Goal: Information Seeking & Learning: Learn about a topic

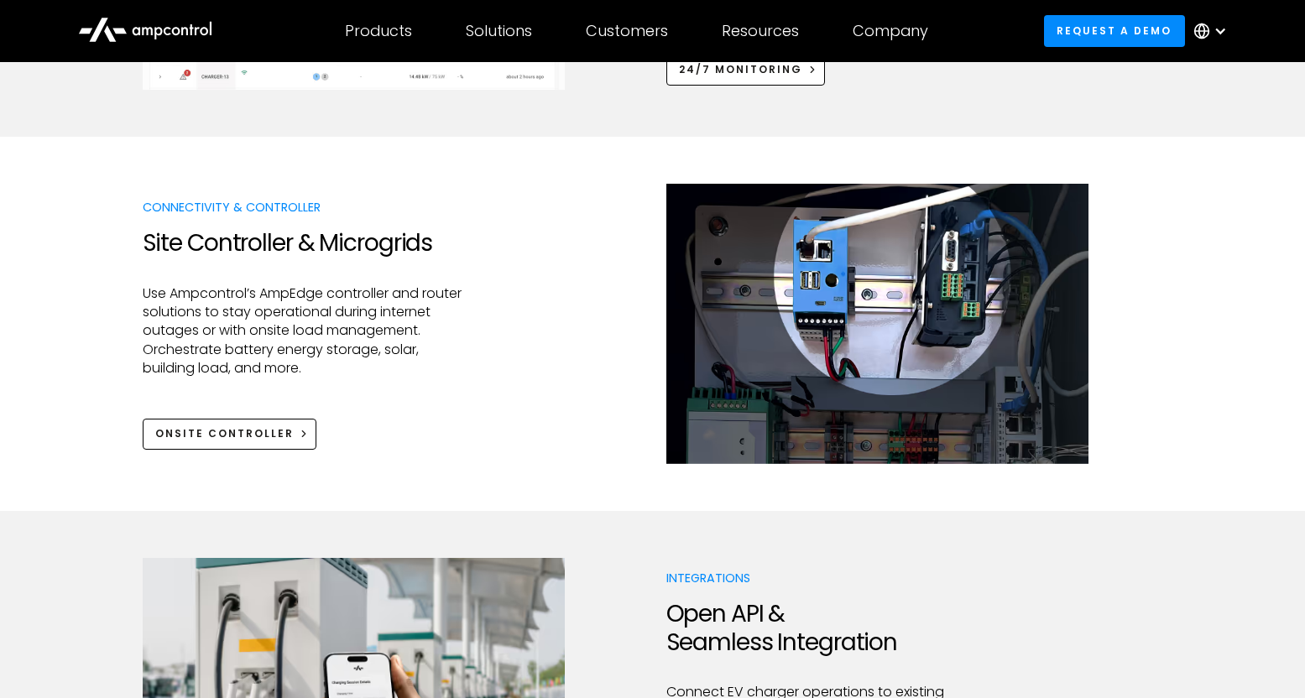
scroll to position [1820, 0]
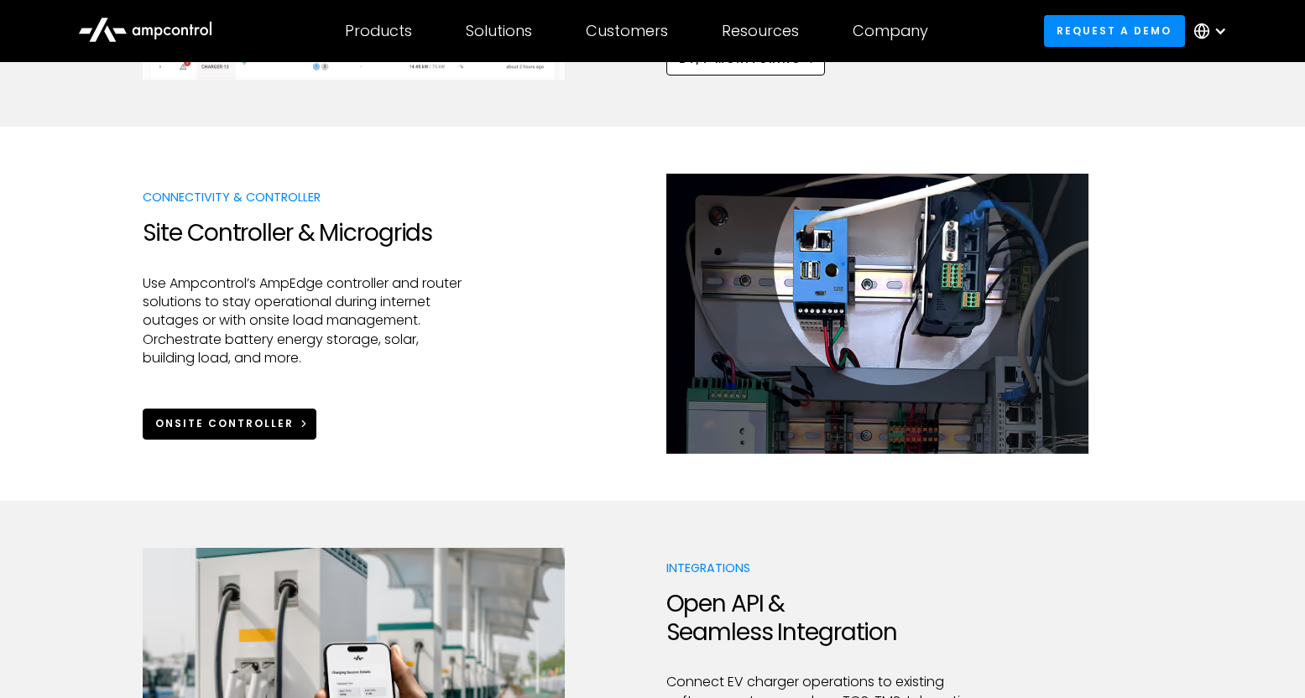
click at [209, 436] on link "Onsite Controller" at bounding box center [230, 424] width 175 height 31
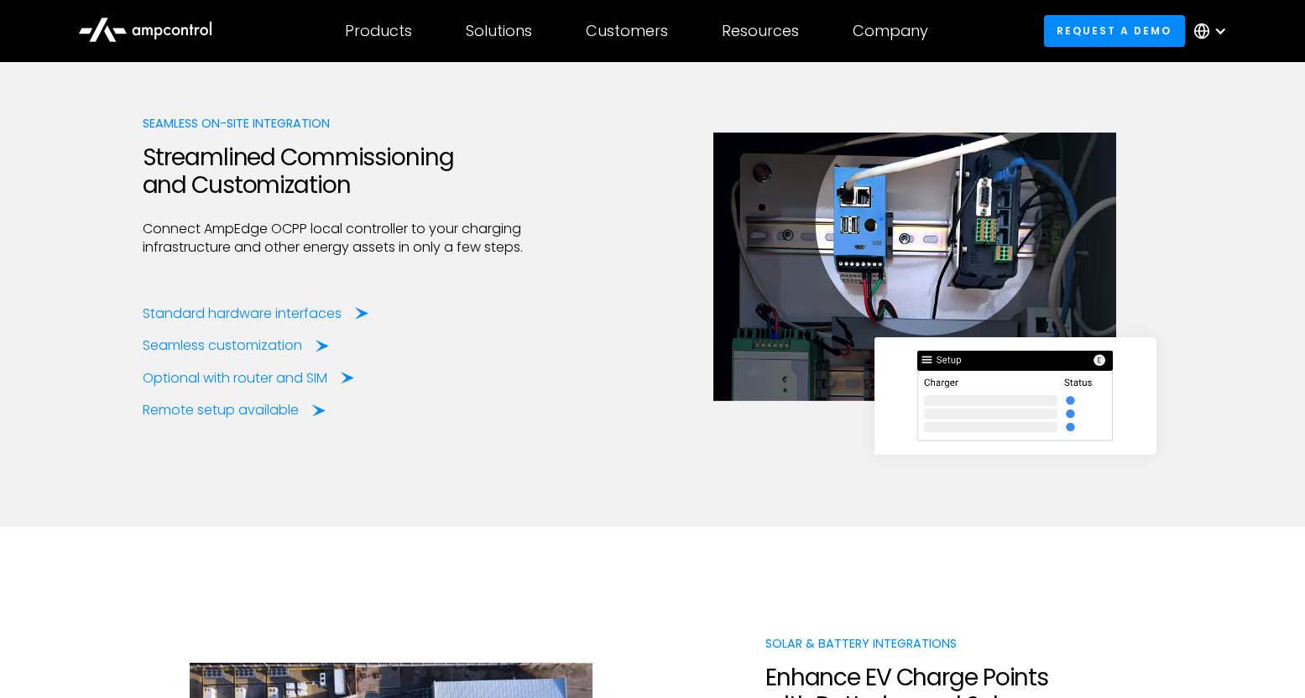
scroll to position [2190, 0]
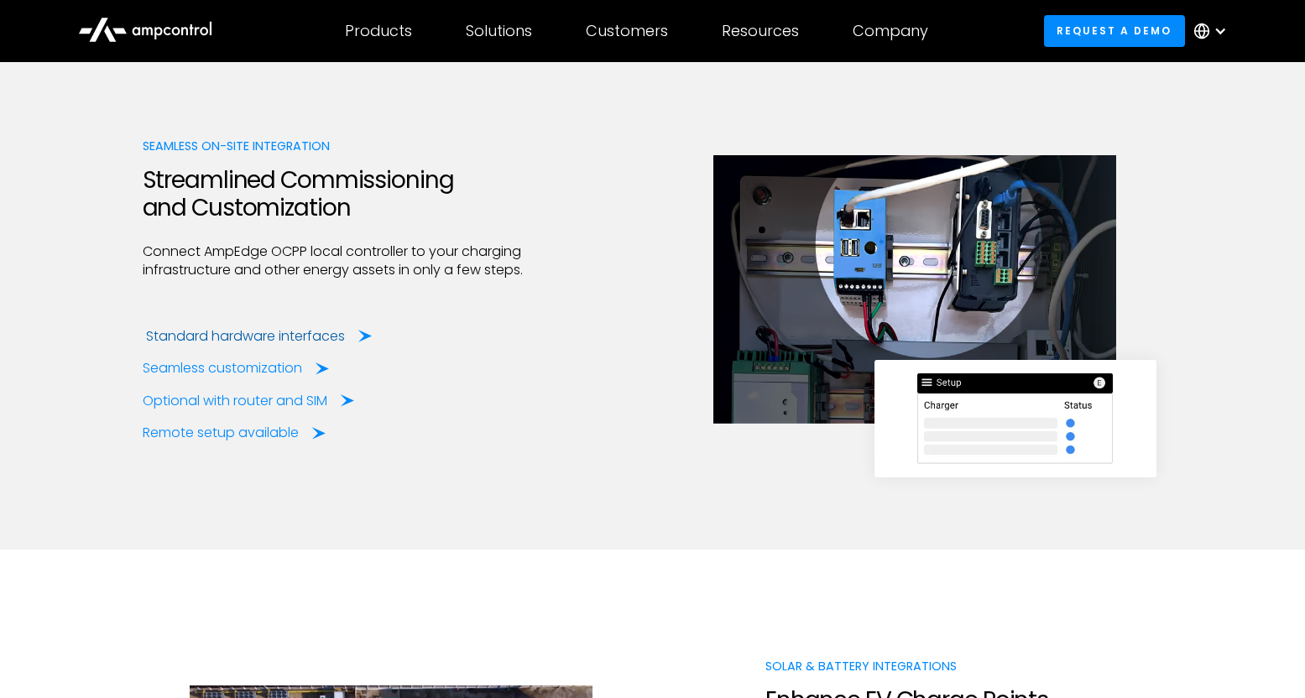
click at [176, 337] on div "Standard hardware interfaces" at bounding box center [245, 336] width 199 height 18
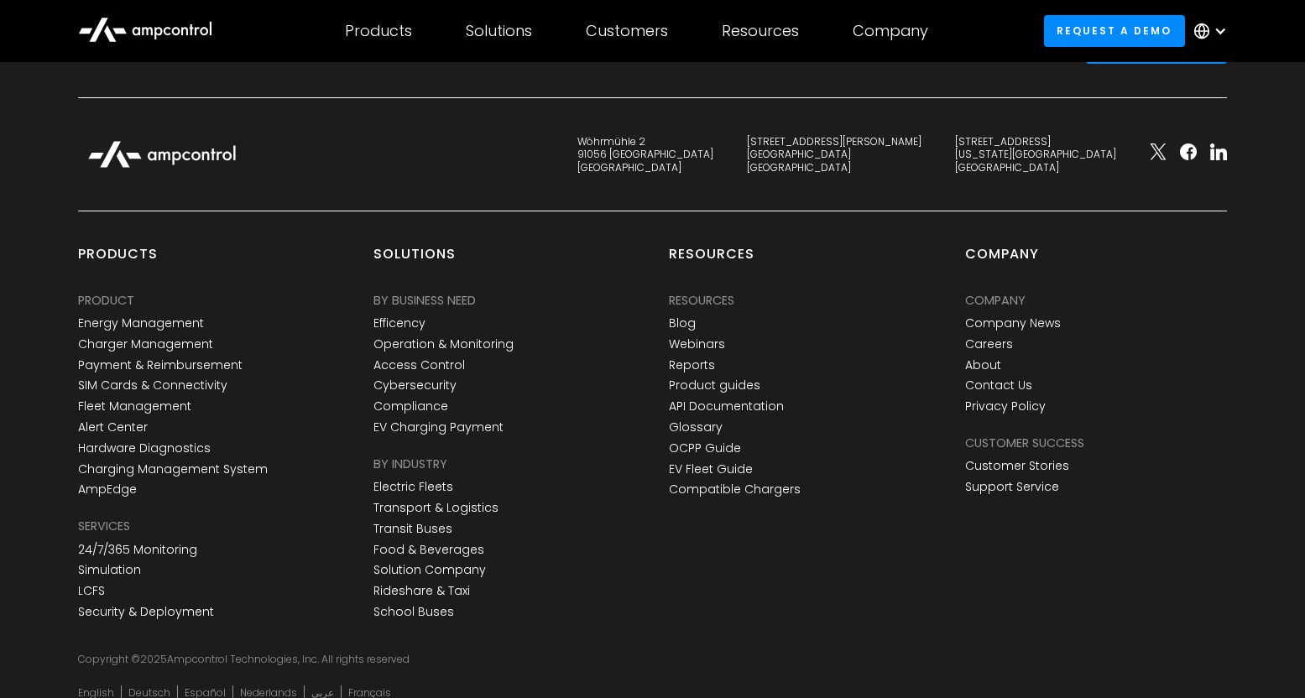
scroll to position [4996, 0]
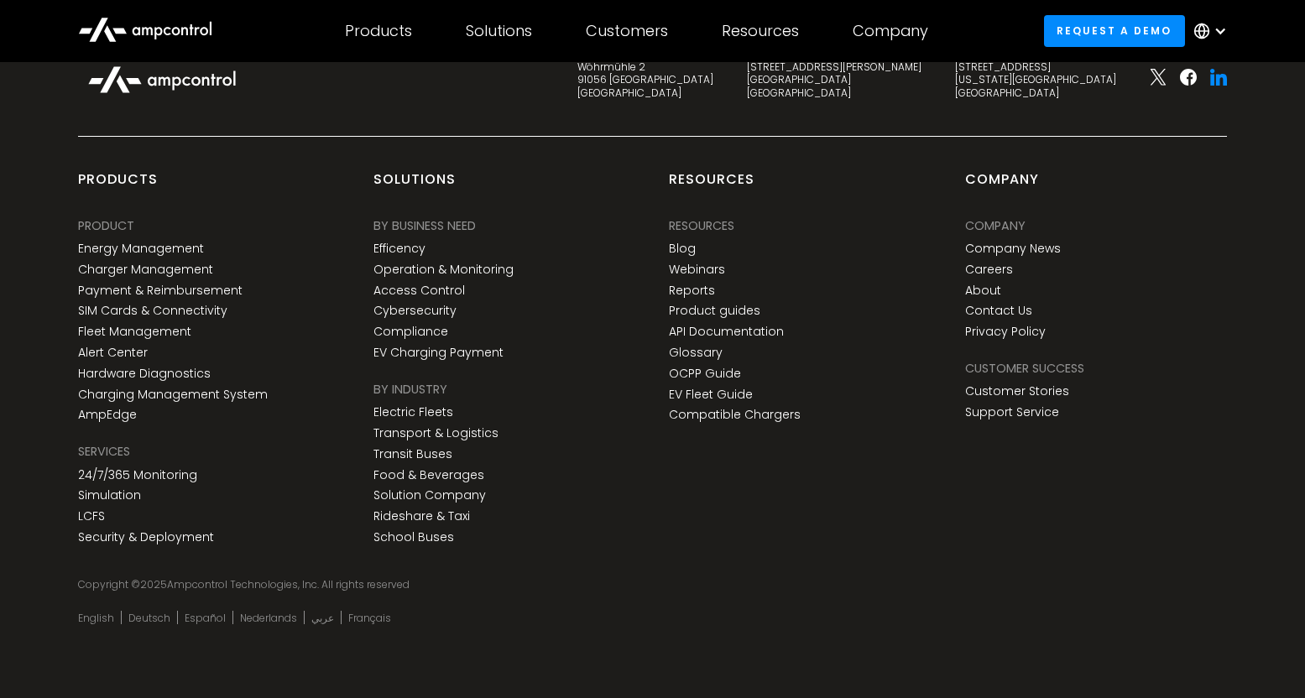
click at [1218, 78] on icon at bounding box center [1221, 80] width 11 height 12
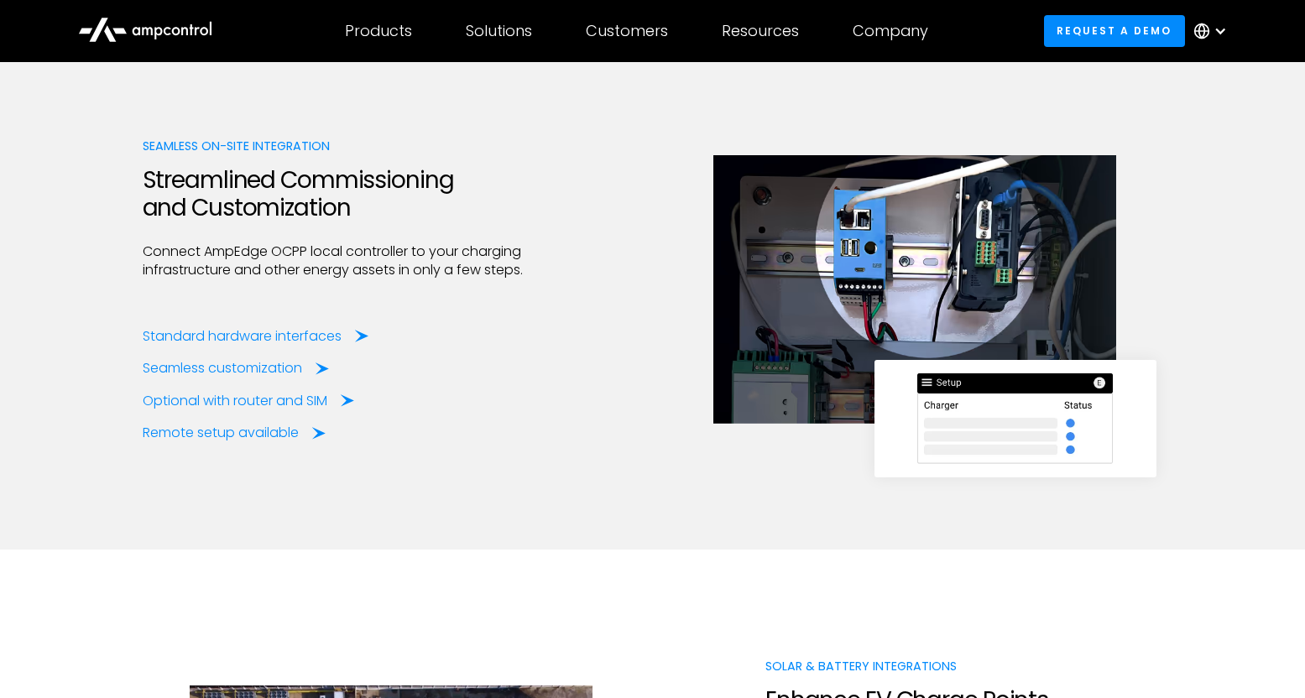
scroll to position [2166, 0]
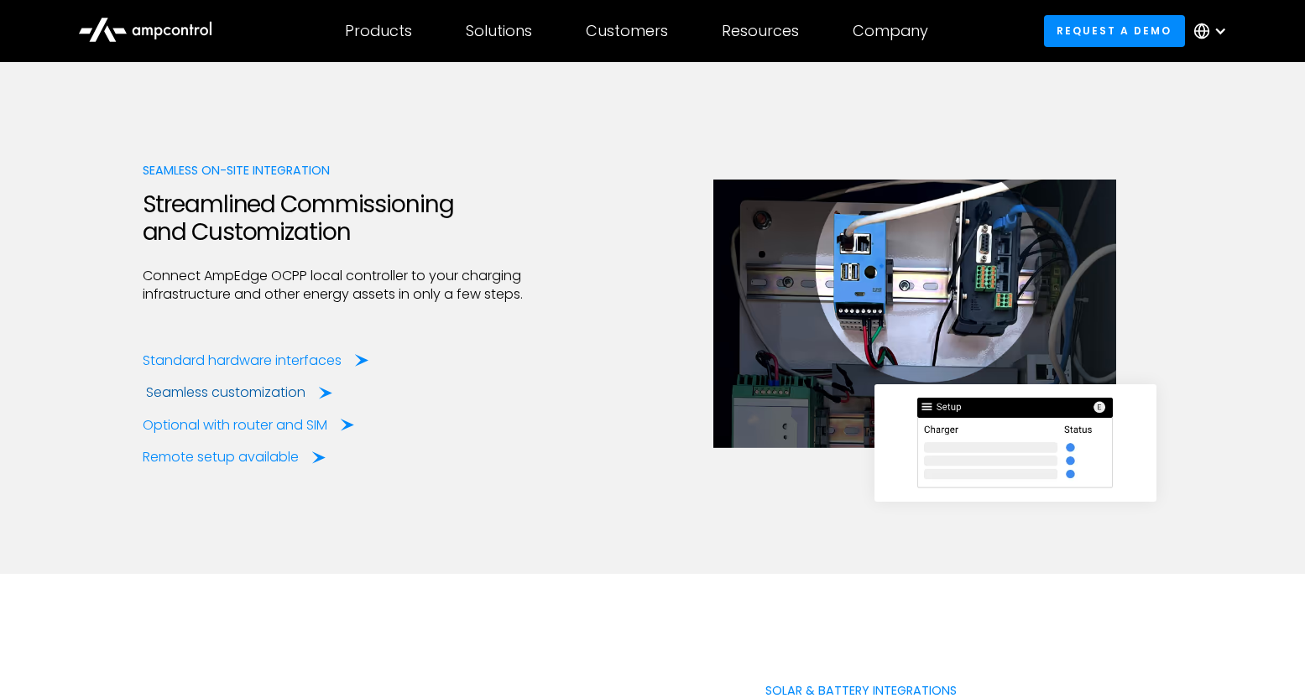
click at [185, 388] on div "Seamless customization" at bounding box center [226, 393] width 160 height 18
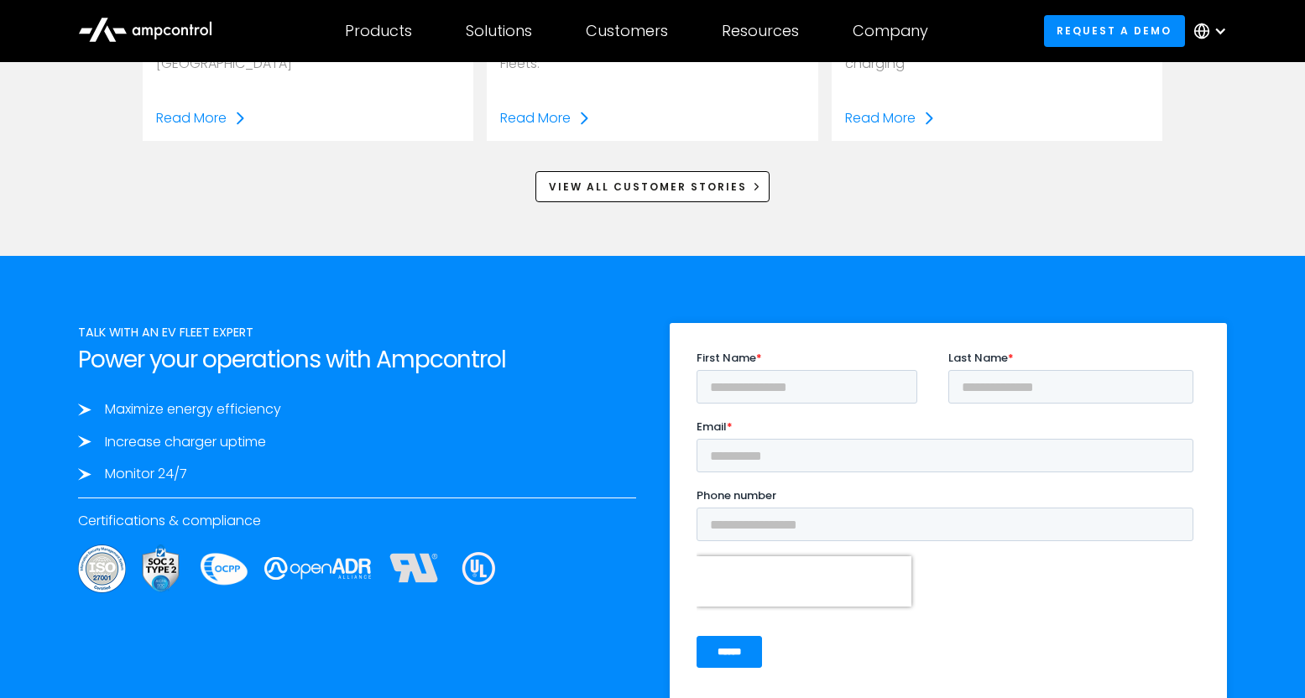
scroll to position [2770, 0]
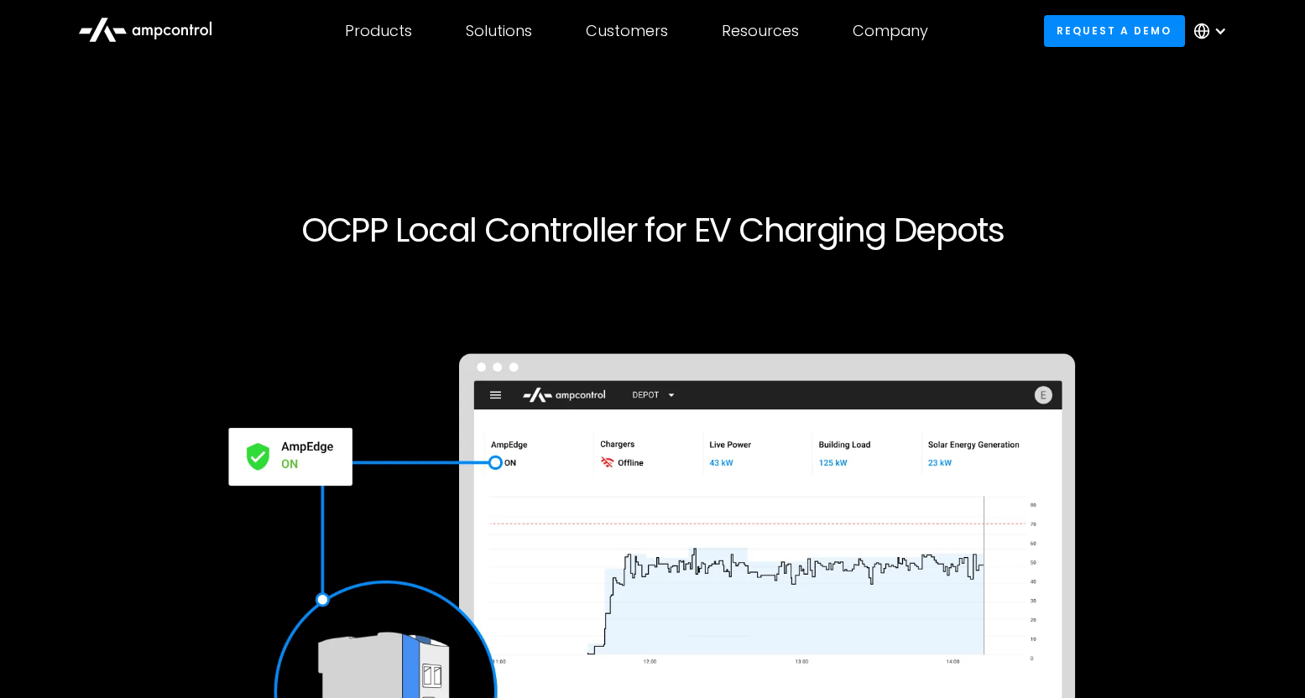
scroll to position [2191, 0]
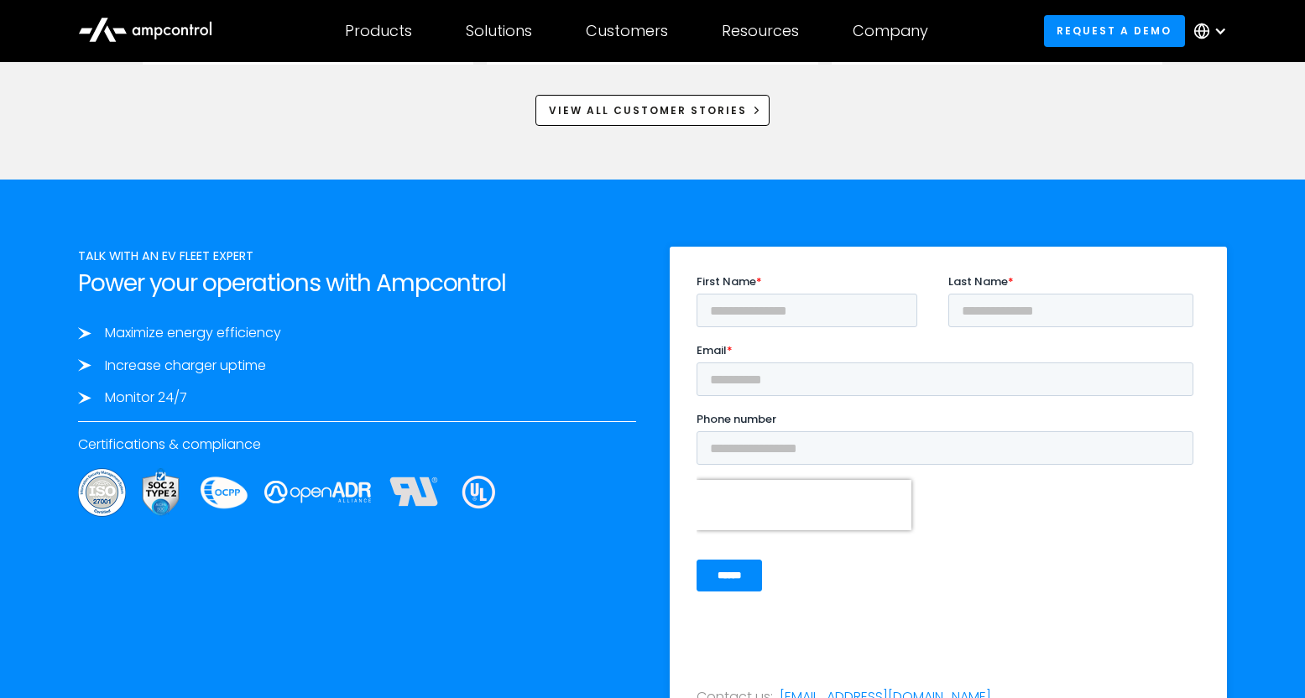
scroll to position [2770, 0]
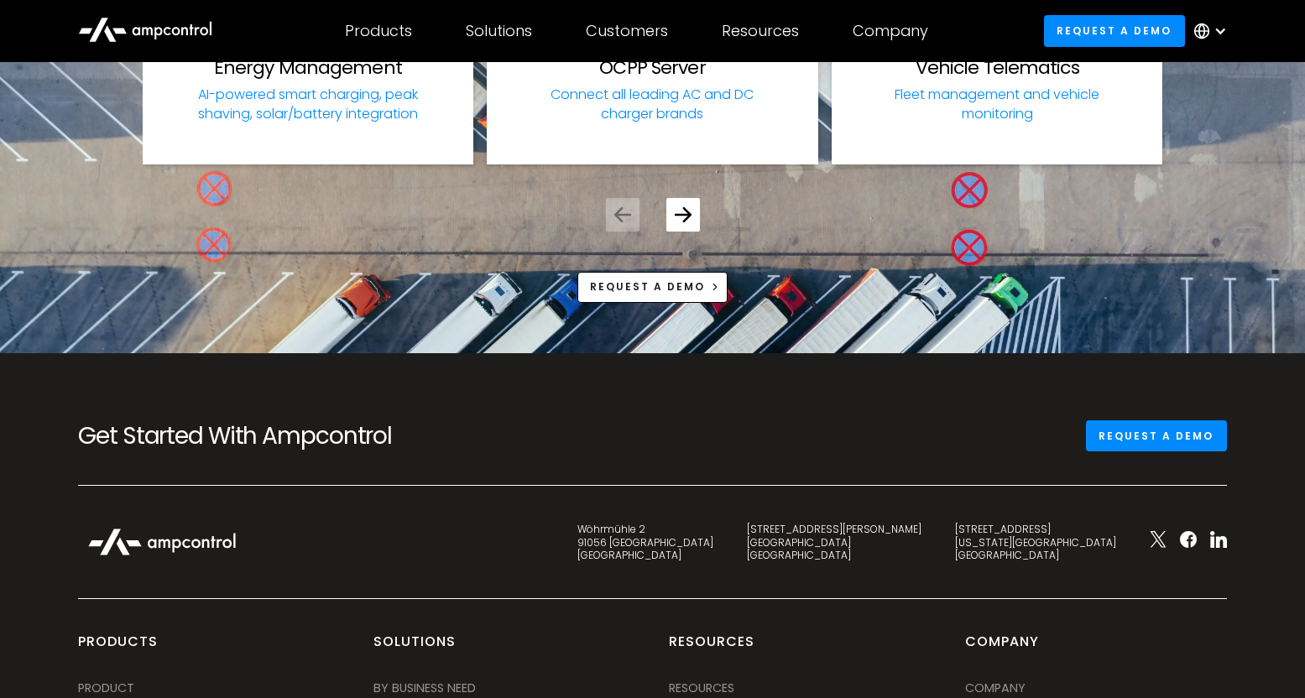
scroll to position [6657, 0]
